Goal: Transaction & Acquisition: Purchase product/service

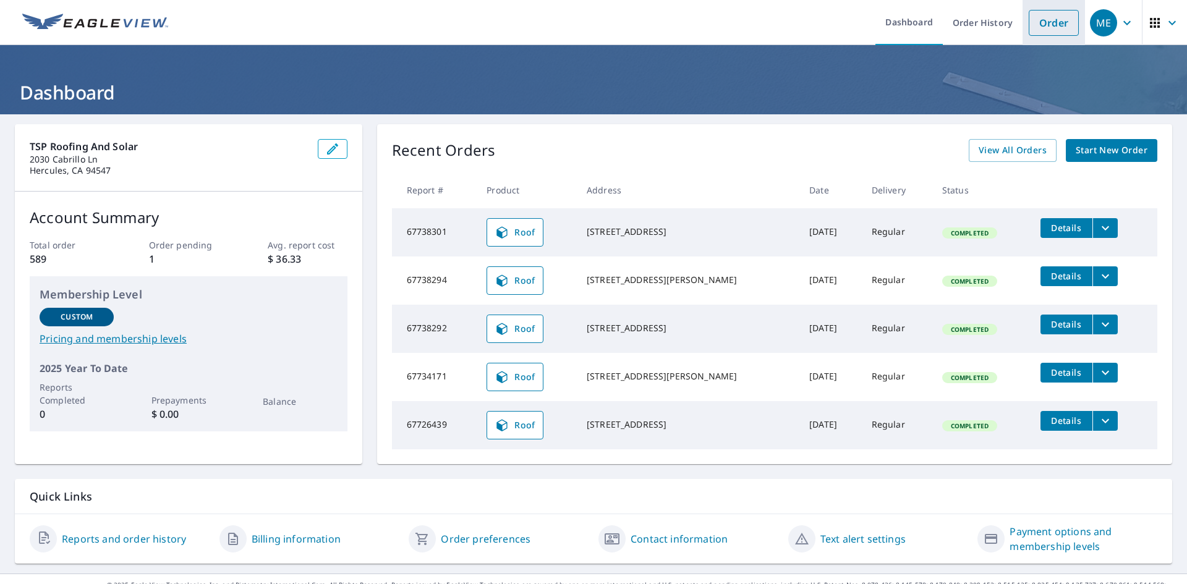
click at [1043, 25] on link "Order" at bounding box center [1054, 23] width 50 height 26
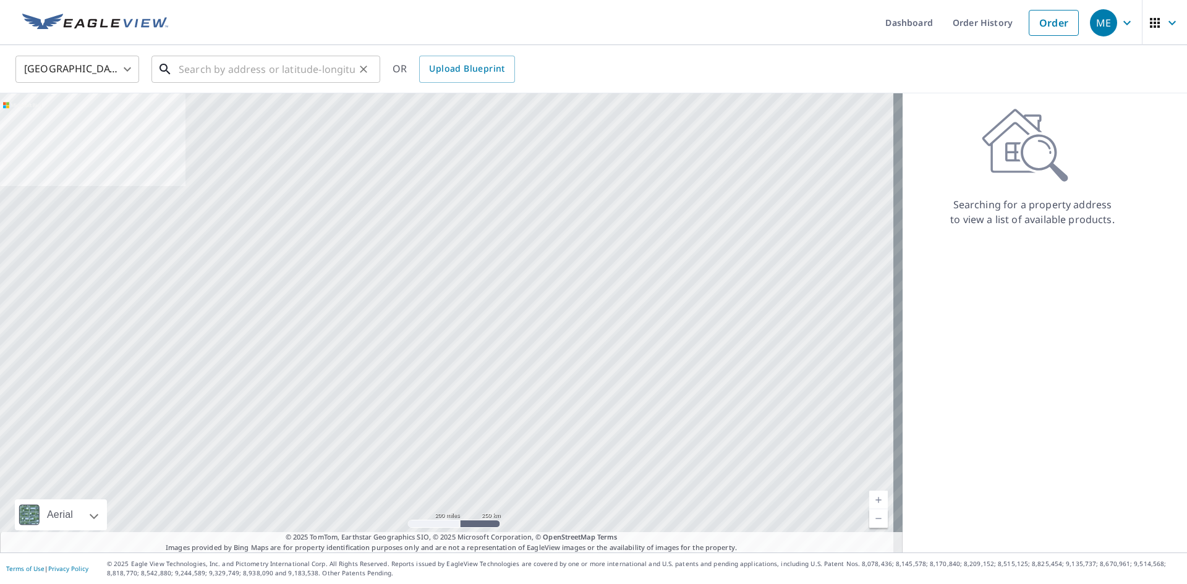
click at [204, 67] on input "text" at bounding box center [267, 69] width 176 height 35
paste input "[STREET_ADDRESS]"
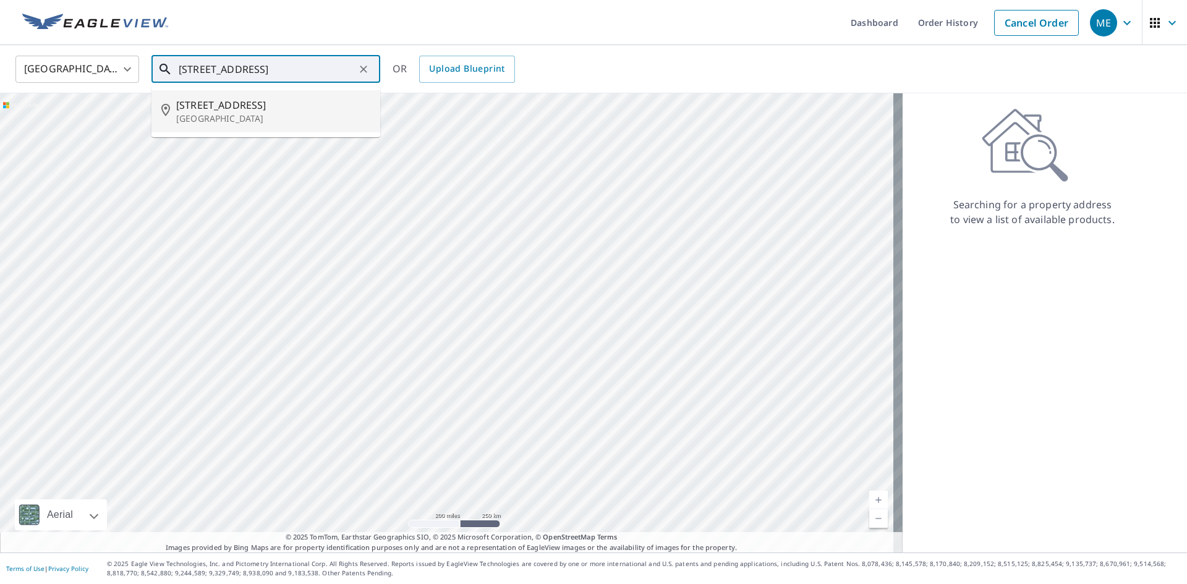
click at [218, 111] on span "[STREET_ADDRESS]" at bounding box center [273, 105] width 194 height 15
type input "[STREET_ADDRESS]"
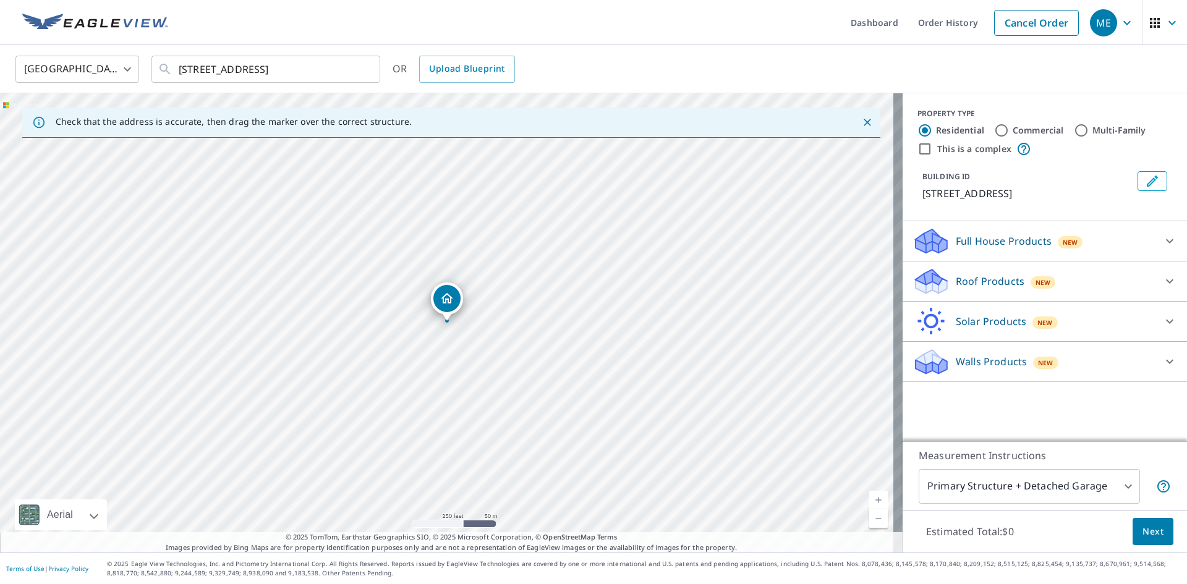
click at [1009, 293] on div "Roof Products New" at bounding box center [1034, 281] width 242 height 29
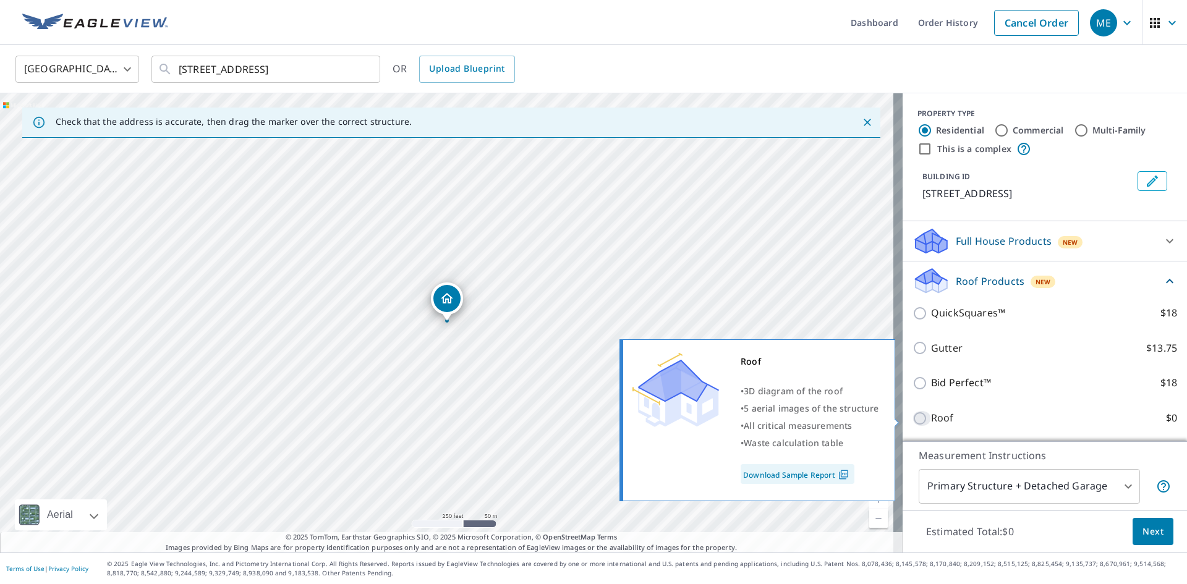
click at [914, 421] on input "Roof $0" at bounding box center [922, 418] width 19 height 15
checkbox input "true"
type input "3"
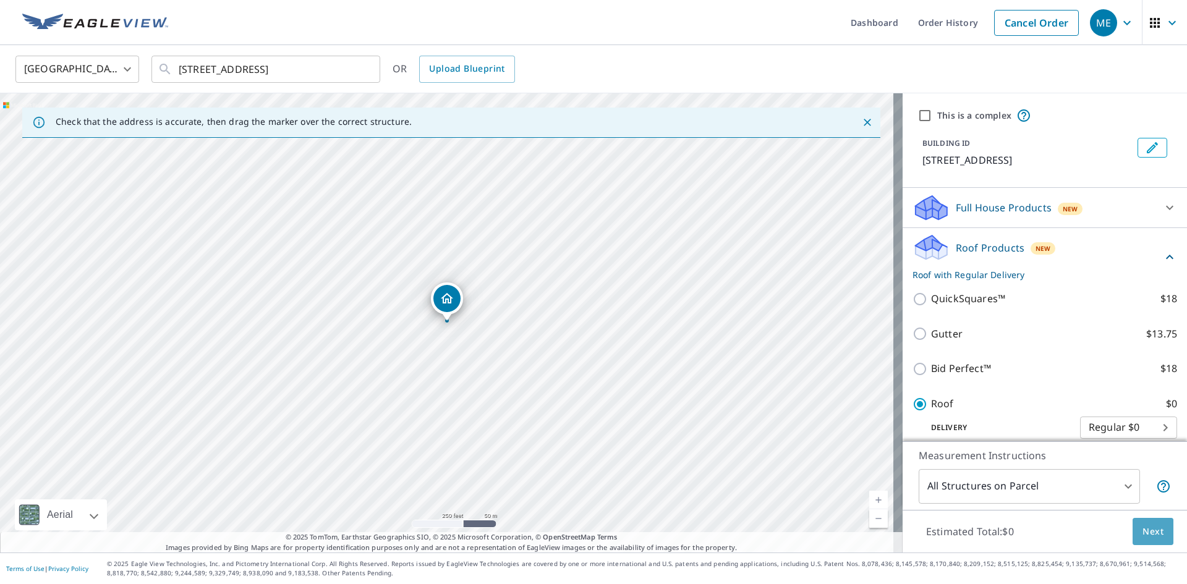
click at [1143, 535] on span "Next" at bounding box center [1153, 531] width 21 height 15
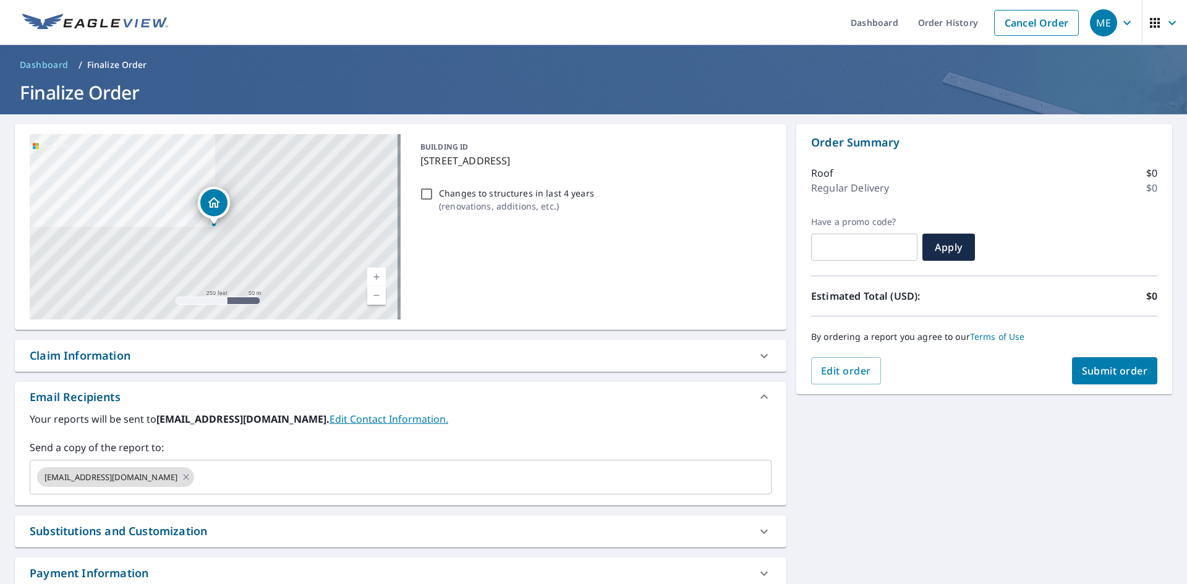
click at [1075, 378] on button "Submit order" at bounding box center [1115, 370] width 86 height 27
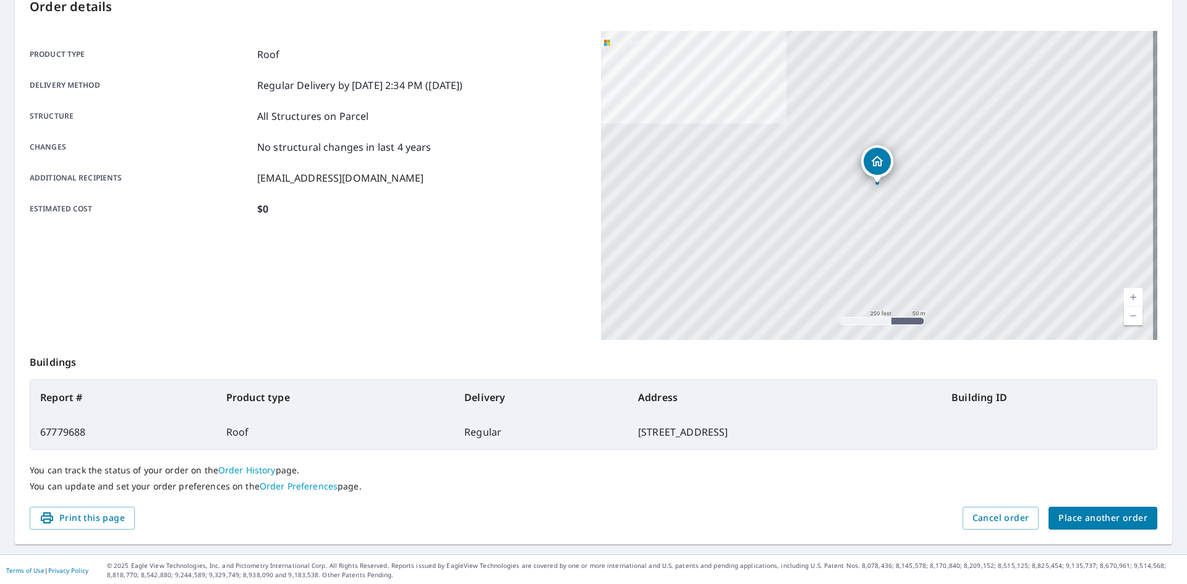
scroll to position [143, 0]
click at [391, 207] on div "Estimated cost $0" at bounding box center [308, 207] width 556 height 15
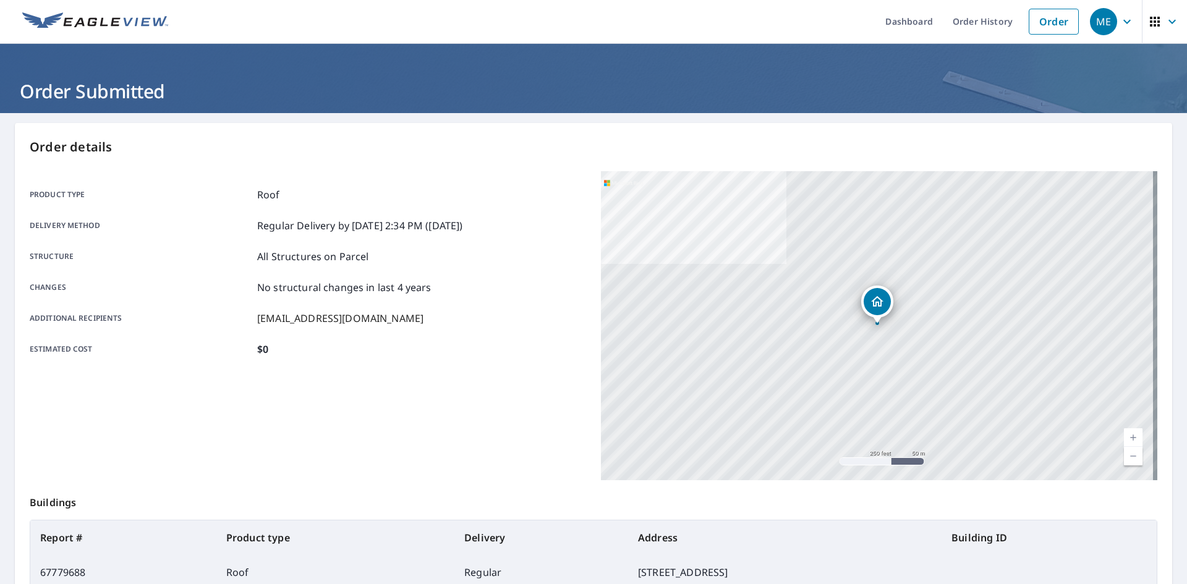
scroll to position [0, 0]
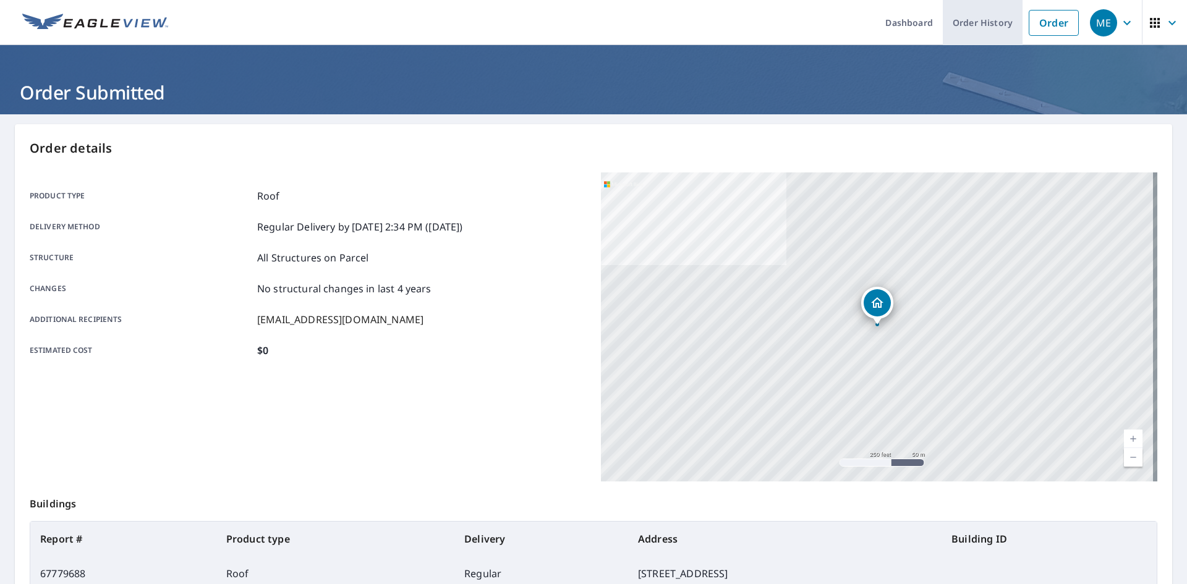
drag, startPoint x: 996, startPoint y: 26, endPoint x: 992, endPoint y: 36, distance: 11.4
click at [996, 26] on link "Order History" at bounding box center [983, 22] width 80 height 45
